Goal: Information Seeking & Learning: Learn about a topic

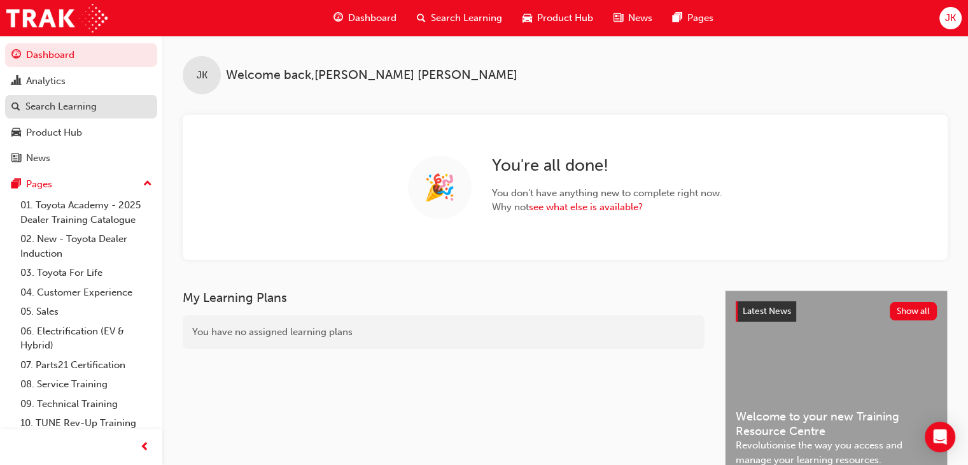
click at [83, 108] on div "Search Learning" at bounding box center [60, 106] width 71 height 15
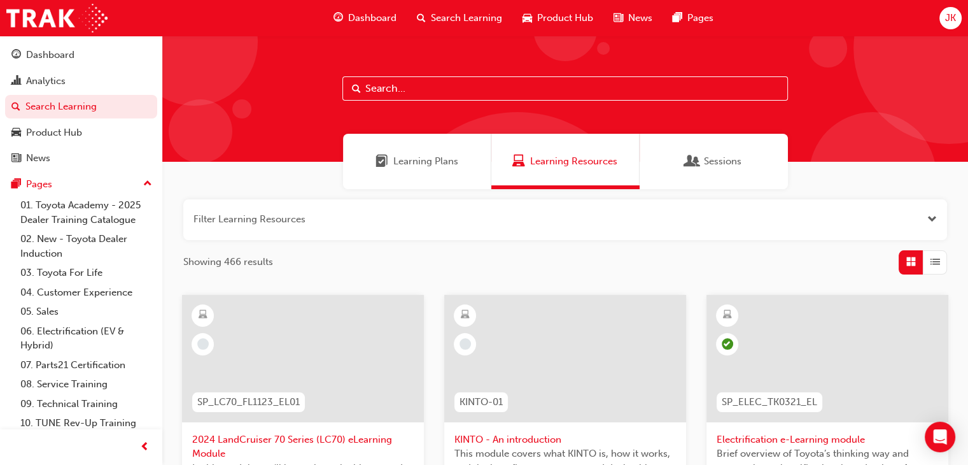
click at [367, 88] on input "text" at bounding box center [565, 88] width 446 height 24
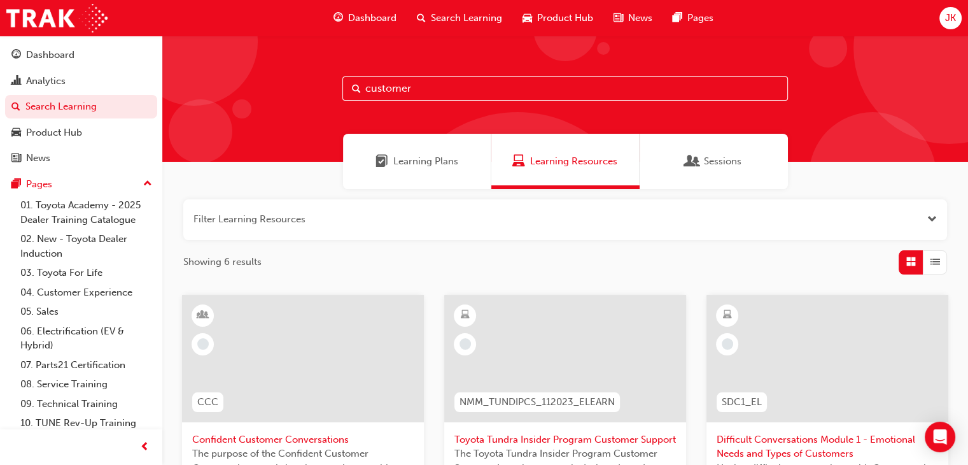
type input "customer"
click at [425, 167] on span "Learning Plans" at bounding box center [425, 161] width 65 height 15
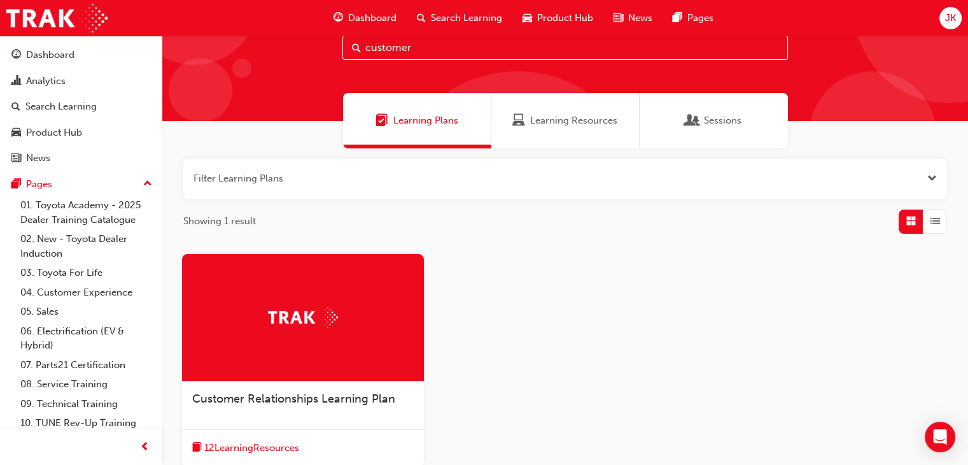
scroll to position [127, 0]
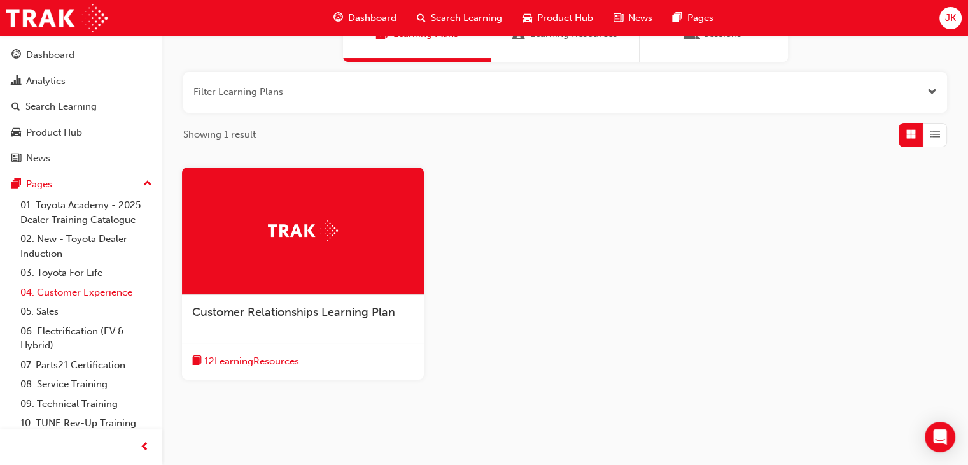
click at [94, 293] on link "04. Customer Experience" at bounding box center [86, 293] width 142 height 20
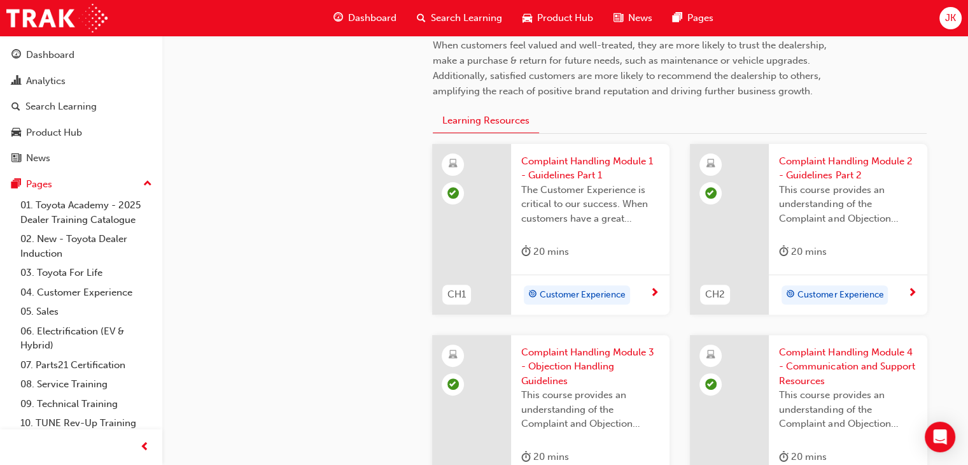
scroll to position [318, 0]
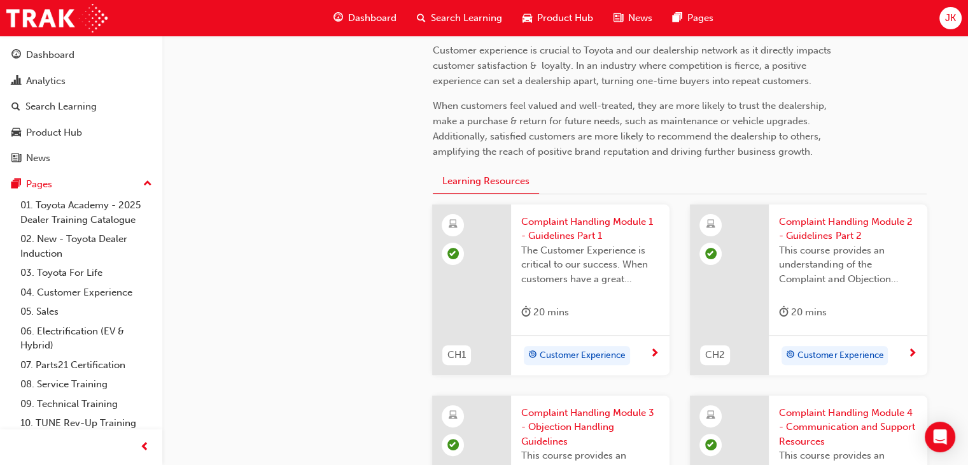
click at [553, 255] on span "The Customer Experience is critical to our success. When customers have a great…" at bounding box center [590, 264] width 138 height 43
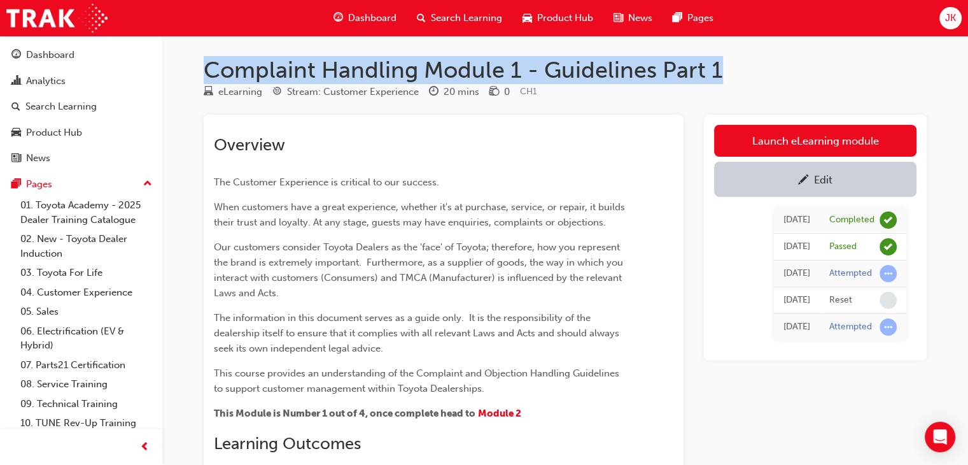
drag, startPoint x: 735, startPoint y: 69, endPoint x: 193, endPoint y: 62, distance: 542.4
click at [193, 62] on div "Complaint Handling Module 1 - Guidelines Part 1 eLearning Stream: Customer Expe…" at bounding box center [565, 425] width 764 height 738
copy h1 "Complaint Handling Module 1 - Guidelines Part 1"
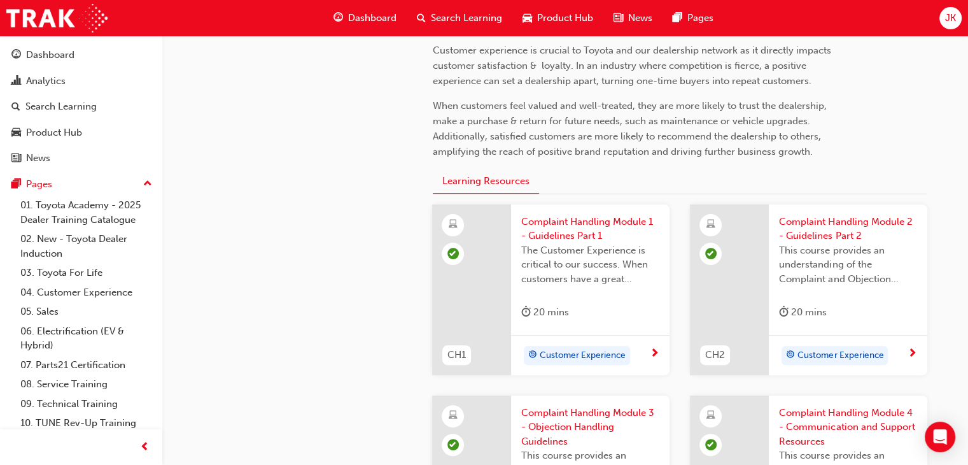
click at [797, 237] on span "Complaint Handling Module 2 - Guidelines Part 2" at bounding box center [848, 229] width 138 height 29
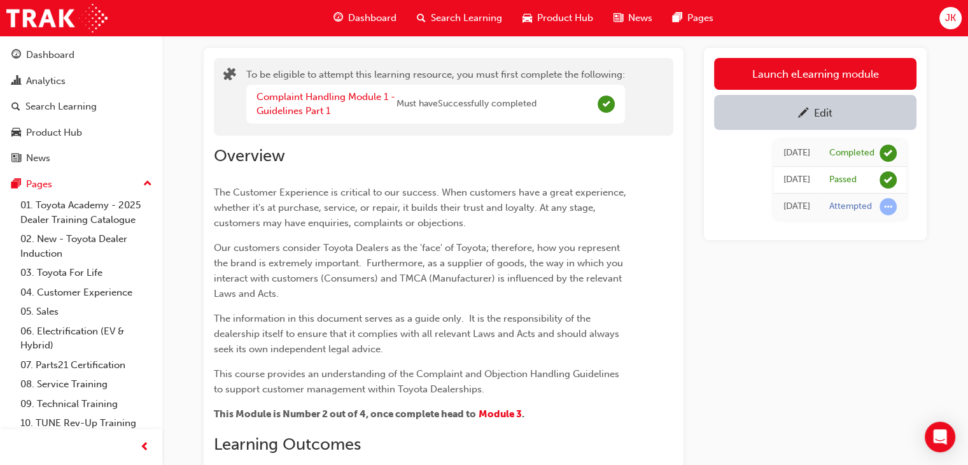
scroll to position [64, 0]
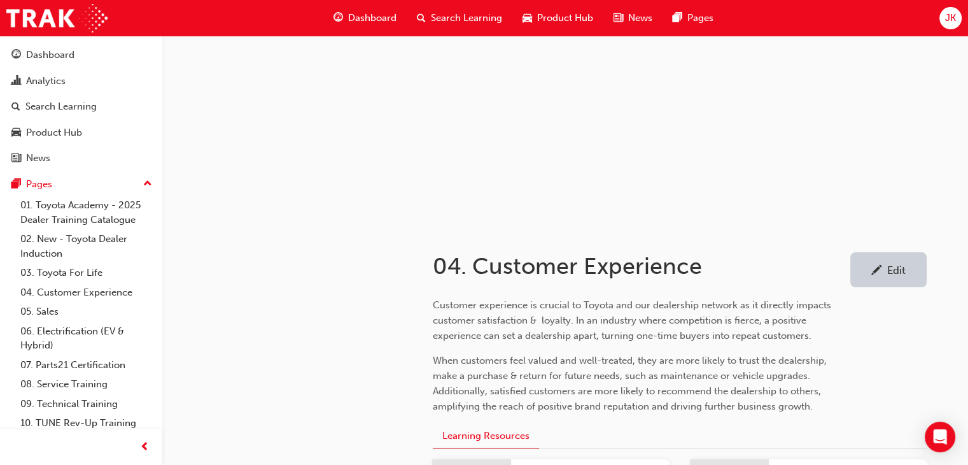
scroll to position [318, 0]
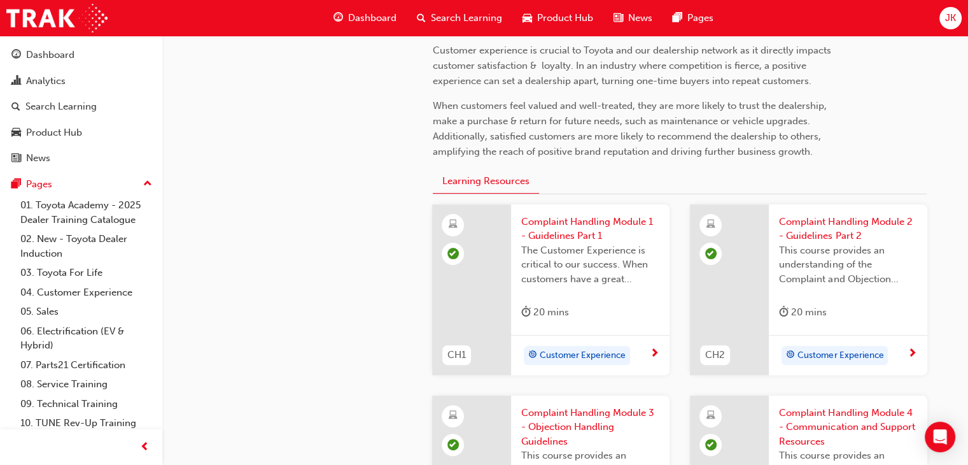
click at [912, 351] on span "next-icon" at bounding box center [913, 353] width 10 height 11
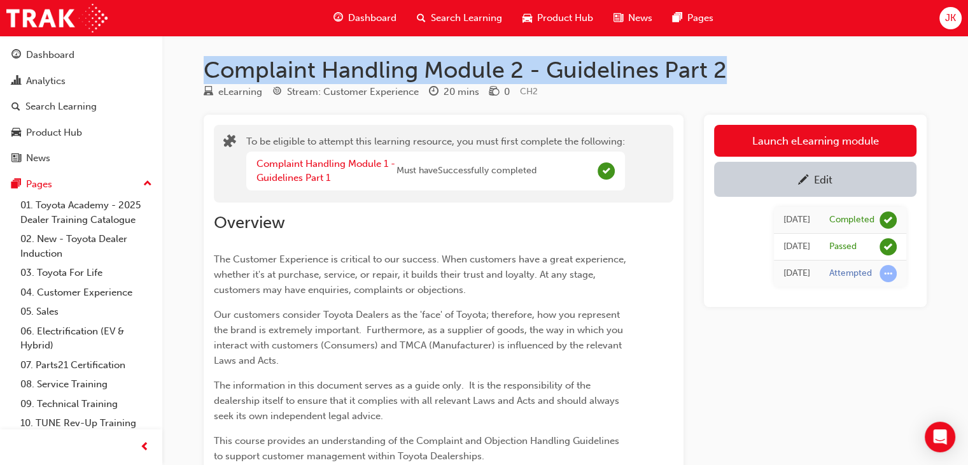
drag, startPoint x: 735, startPoint y: 66, endPoint x: 178, endPoint y: 43, distance: 558.1
click at [178, 43] on div "Complaint Handling Module 2 - Guidelines Part 2 eLearning Stream: Customer Expe…" at bounding box center [484, 417] width 968 height 834
copy h1 "Complaint Handling Module 2 - Guidelines Part 2"
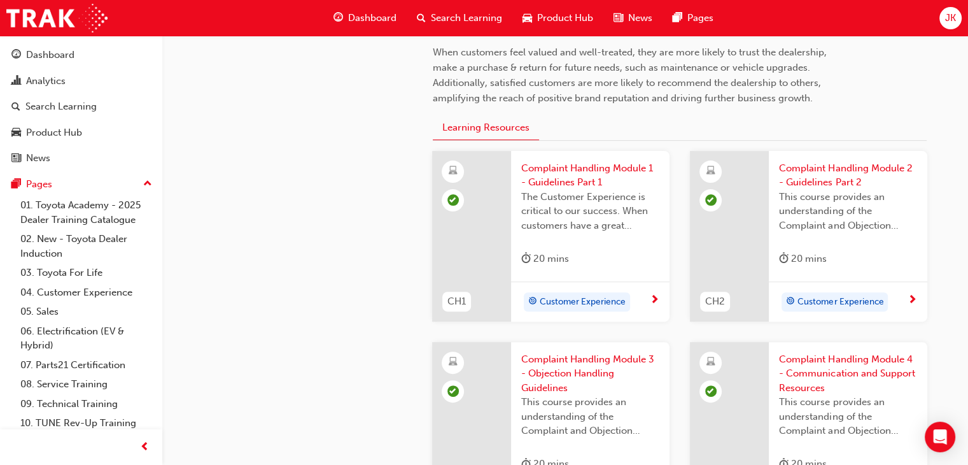
scroll to position [446, 0]
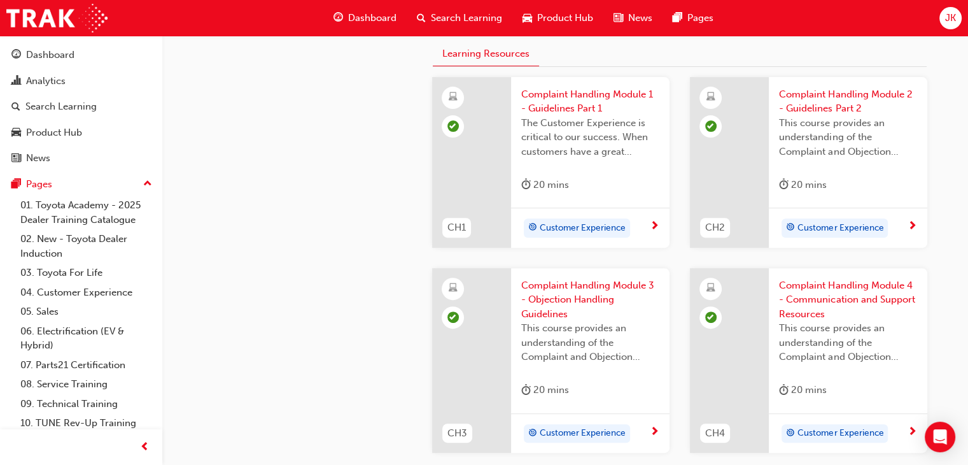
click at [654, 431] on span "next-icon" at bounding box center [655, 431] width 10 height 11
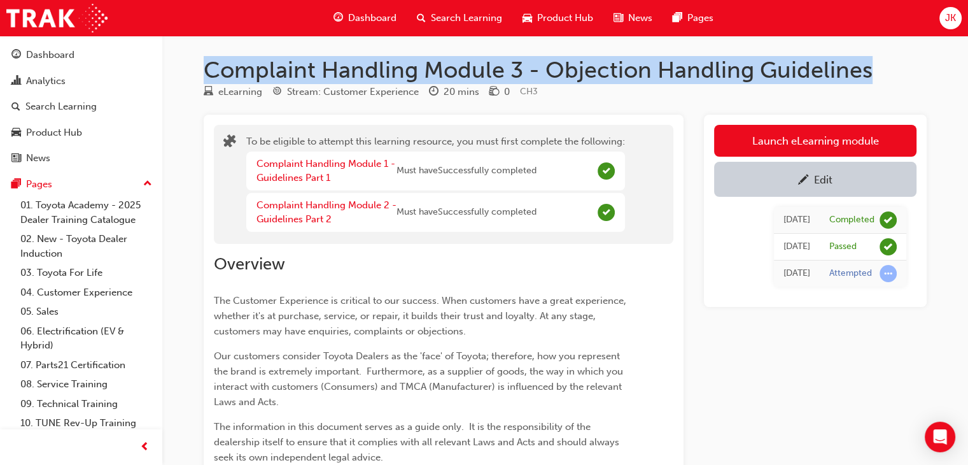
drag, startPoint x: 878, startPoint y: 69, endPoint x: 210, endPoint y: 57, distance: 668.5
click at [210, 57] on h1 "Complaint Handling Module 3 - Objection Handling Guidelines" at bounding box center [565, 70] width 723 height 28
copy h1 "Complaint Handling Module 3 - Objection Handling Guidelines"
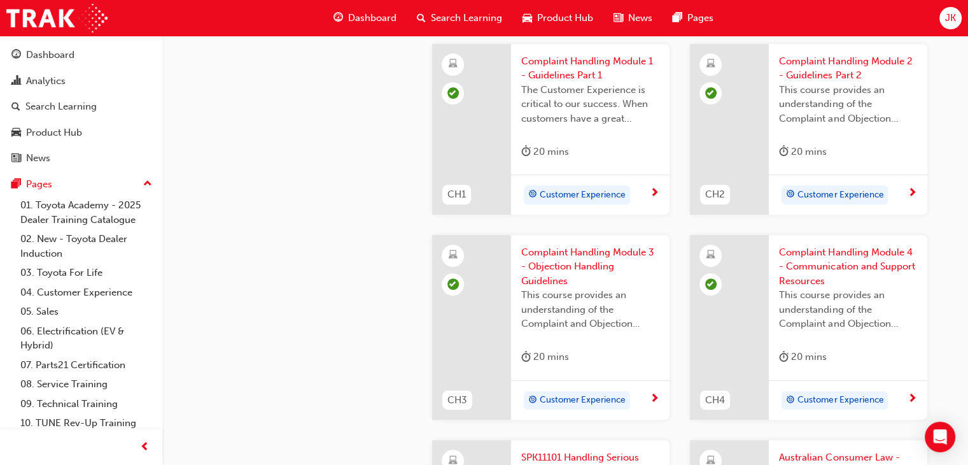
scroll to position [509, 0]
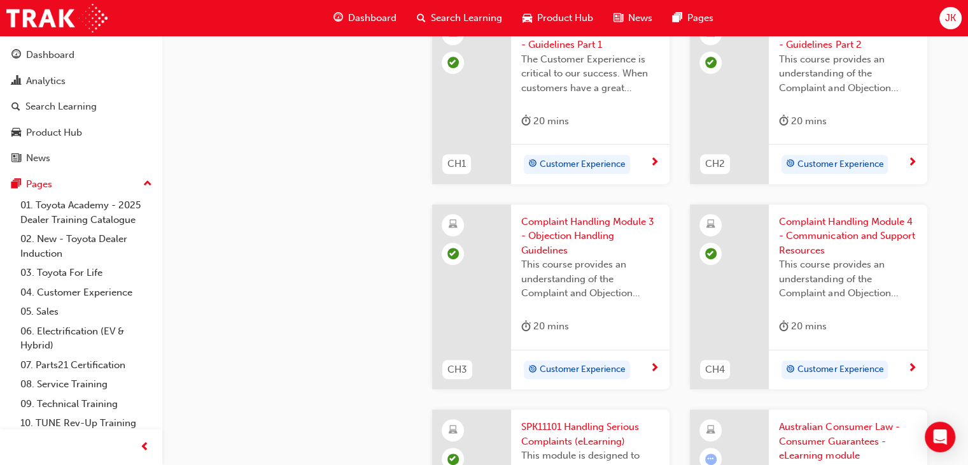
click at [910, 369] on span "next-icon" at bounding box center [913, 368] width 10 height 11
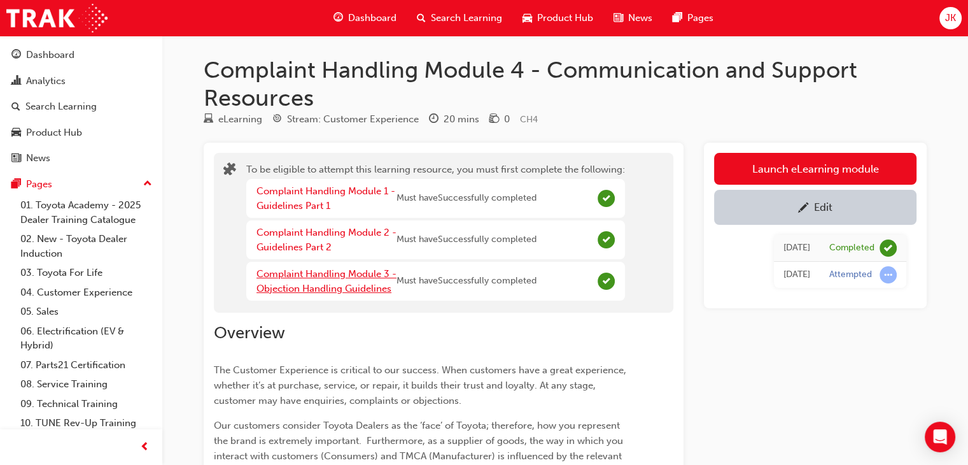
click at [341, 277] on link "Complaint Handling Module 3 - Objection Handling Guidelines" at bounding box center [327, 281] width 140 height 26
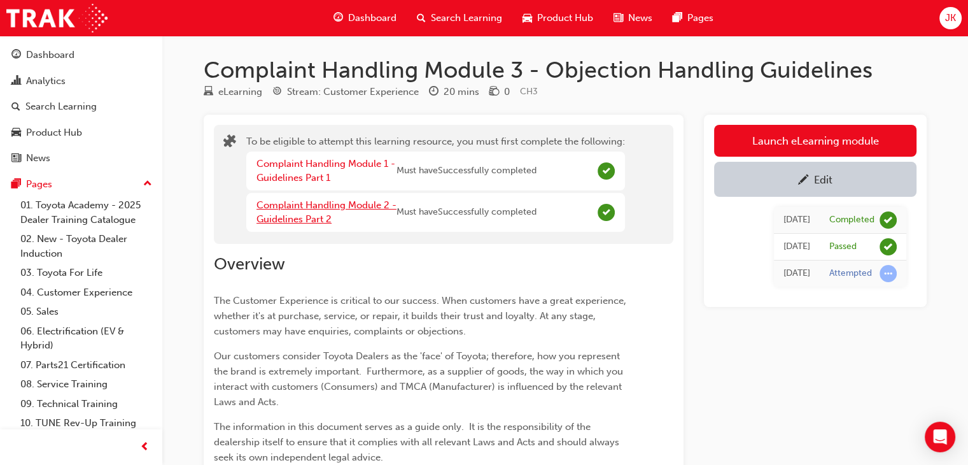
click at [313, 207] on link "Complaint Handling Module 2 - Guidelines Part 2" at bounding box center [327, 212] width 140 height 26
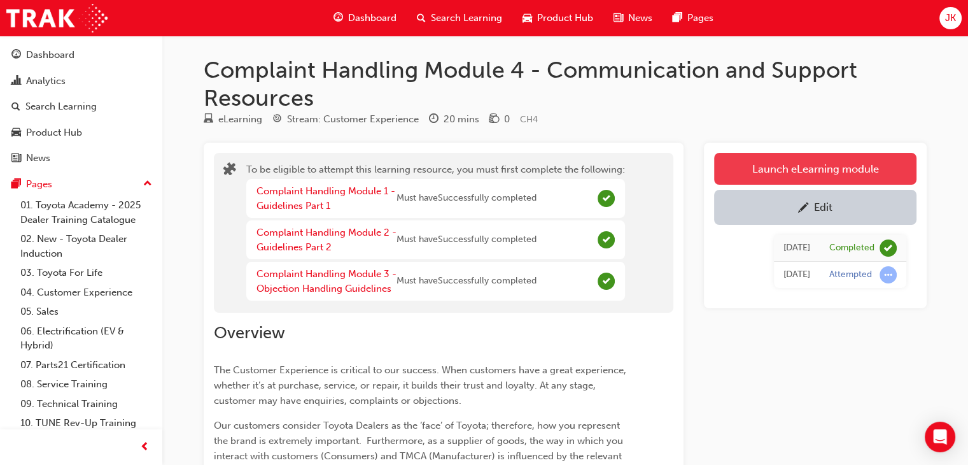
click at [814, 168] on link "Launch eLearning module" at bounding box center [815, 169] width 202 height 32
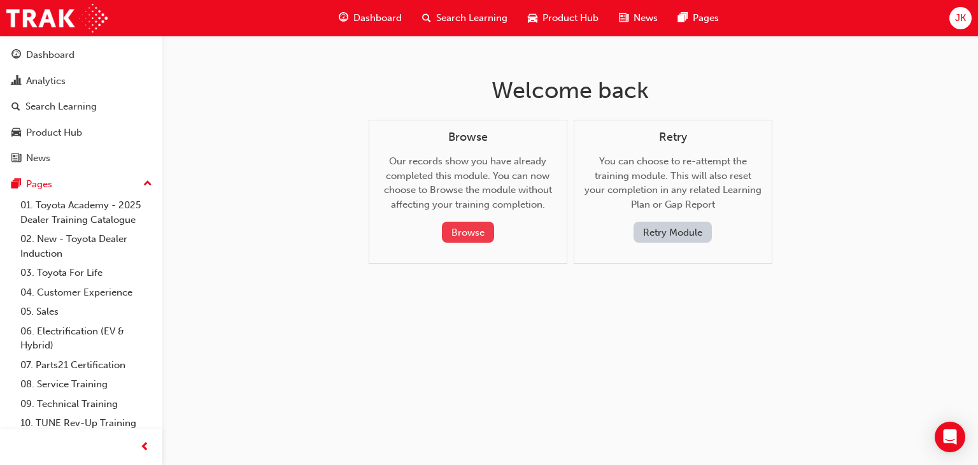
click at [465, 235] on button "Browse" at bounding box center [468, 232] width 52 height 21
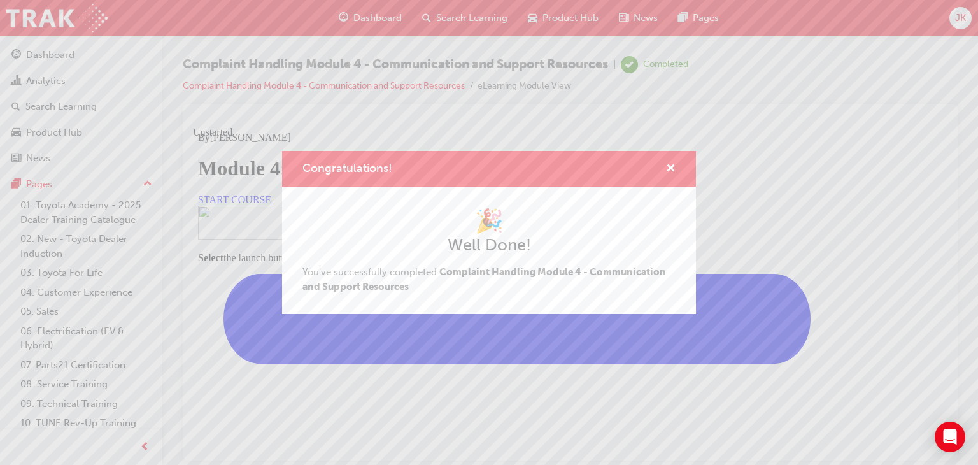
click at [427, 355] on div "Congratulations! 🎉 Well Done! You've successfully completed Complaint Handling …" at bounding box center [489, 232] width 978 height 465
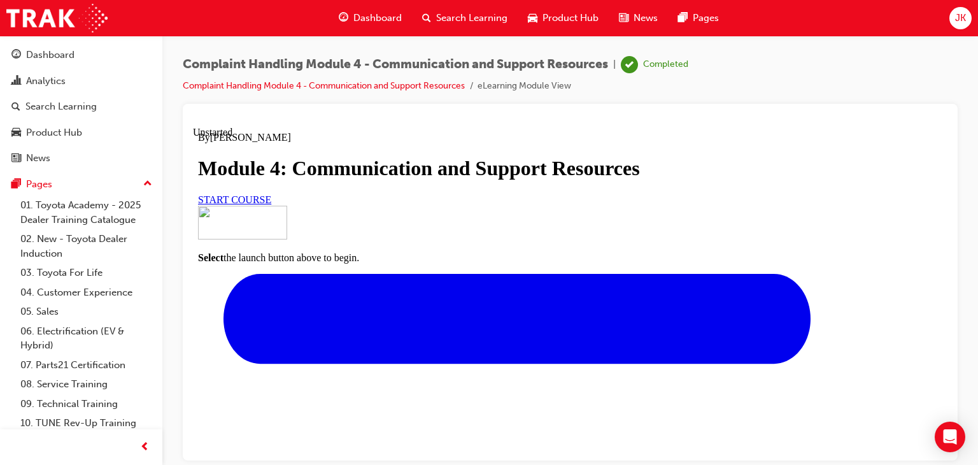
click at [271, 204] on span "START COURSE" at bounding box center [234, 199] width 73 height 11
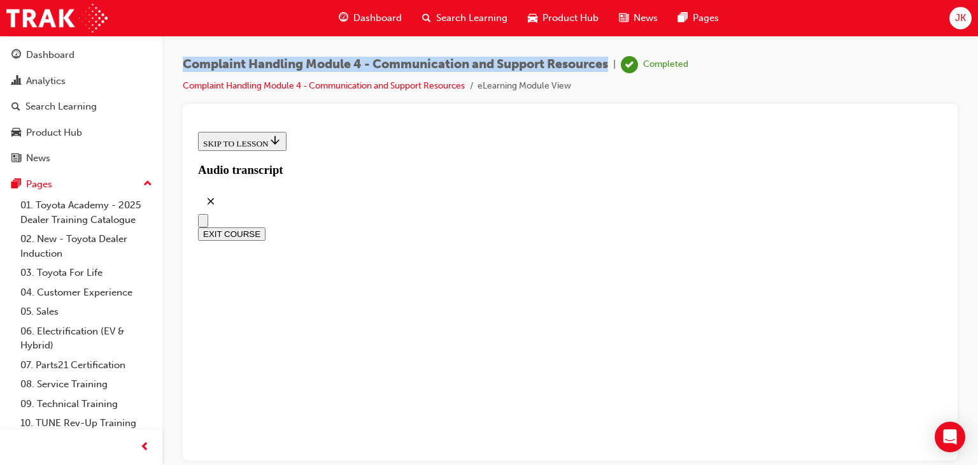
drag, startPoint x: 616, startPoint y: 63, endPoint x: 183, endPoint y: 59, distance: 433.5
click at [183, 59] on div "Complaint Handling Module 4 - Communication and Support Resources | Completed" at bounding box center [435, 64] width 505 height 17
copy span "Complaint Handling Module 4 - Communication and Support Resources"
